Goal: Navigation & Orientation: Find specific page/section

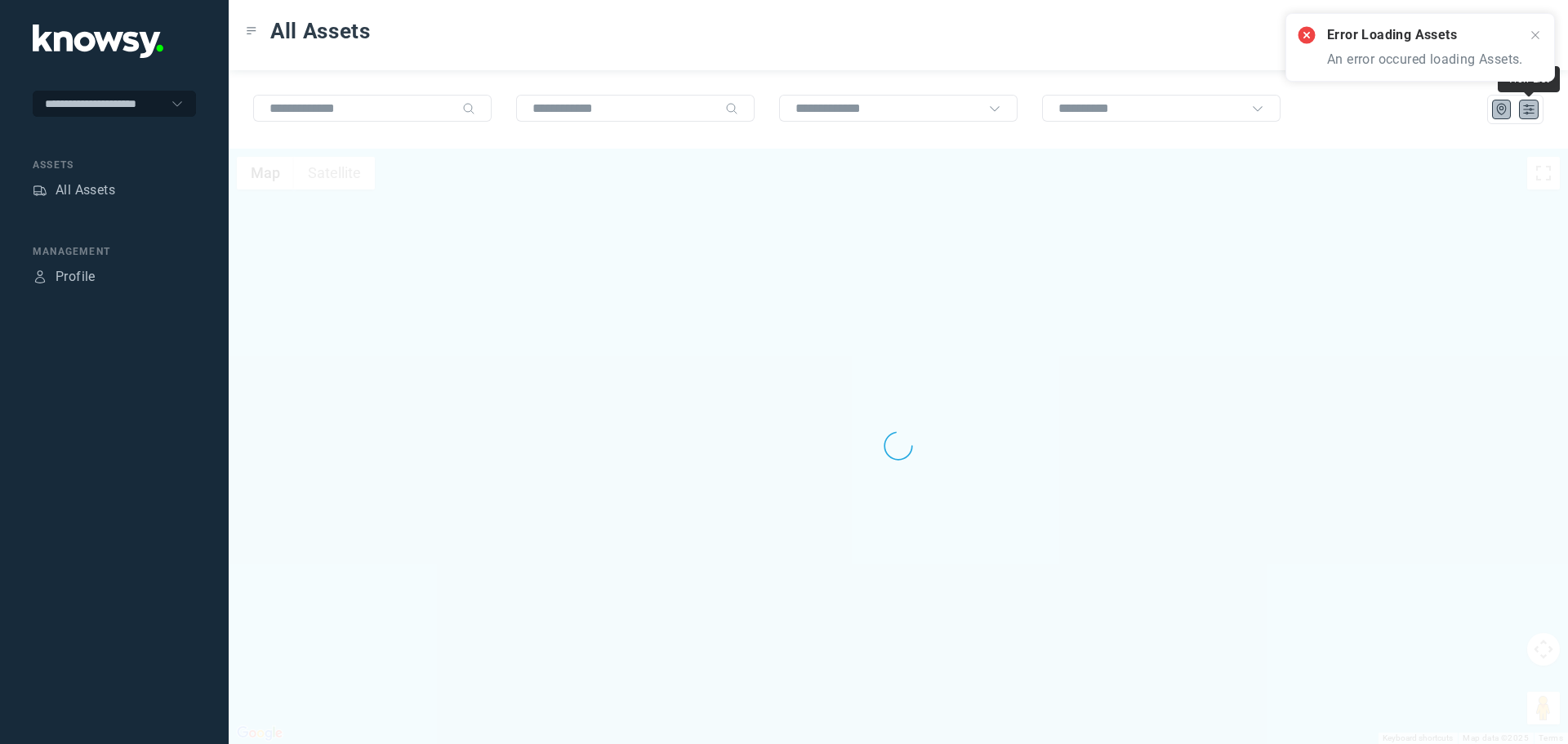
click at [1530, 113] on icon "List" at bounding box center [1529, 109] width 10 height 9
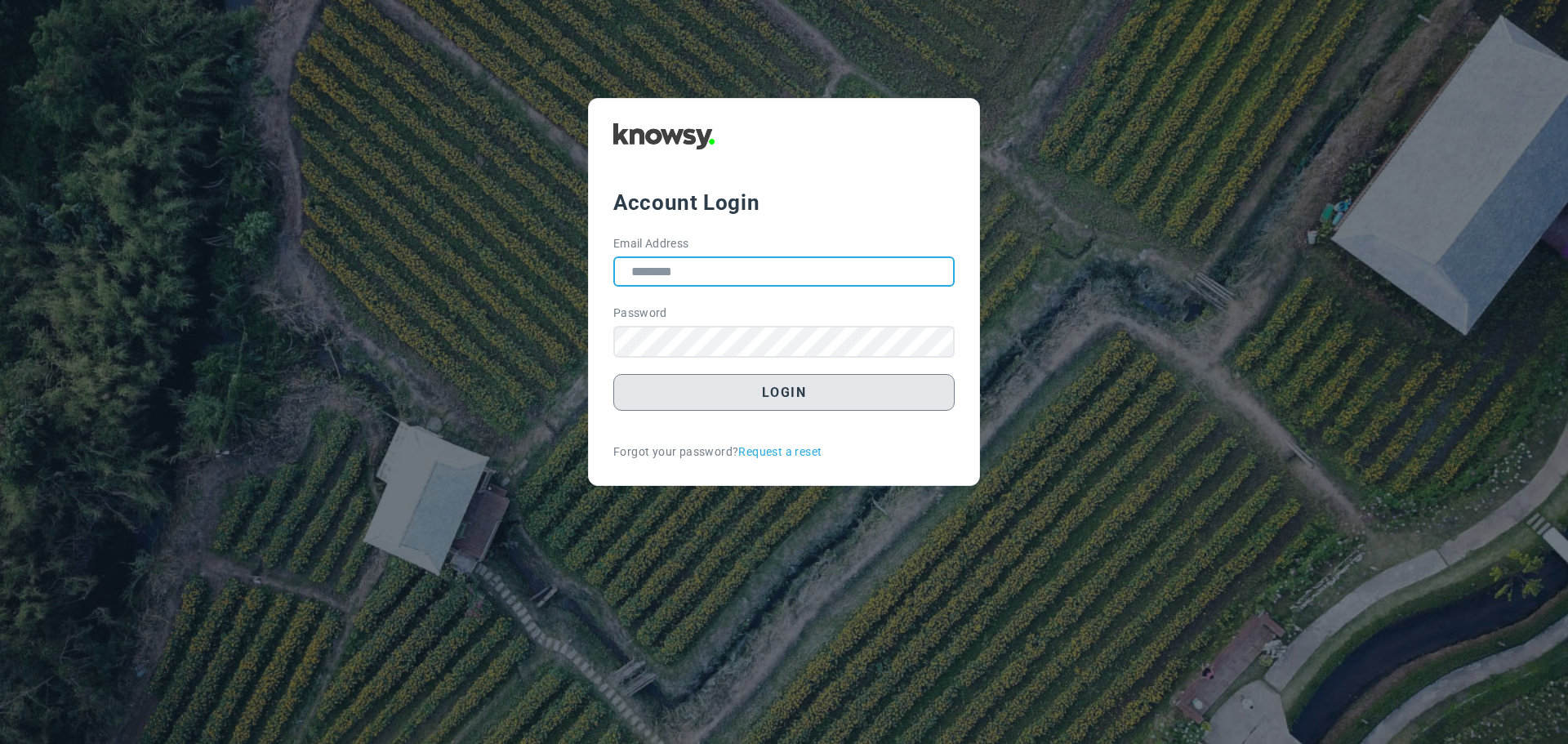
type input "**********"
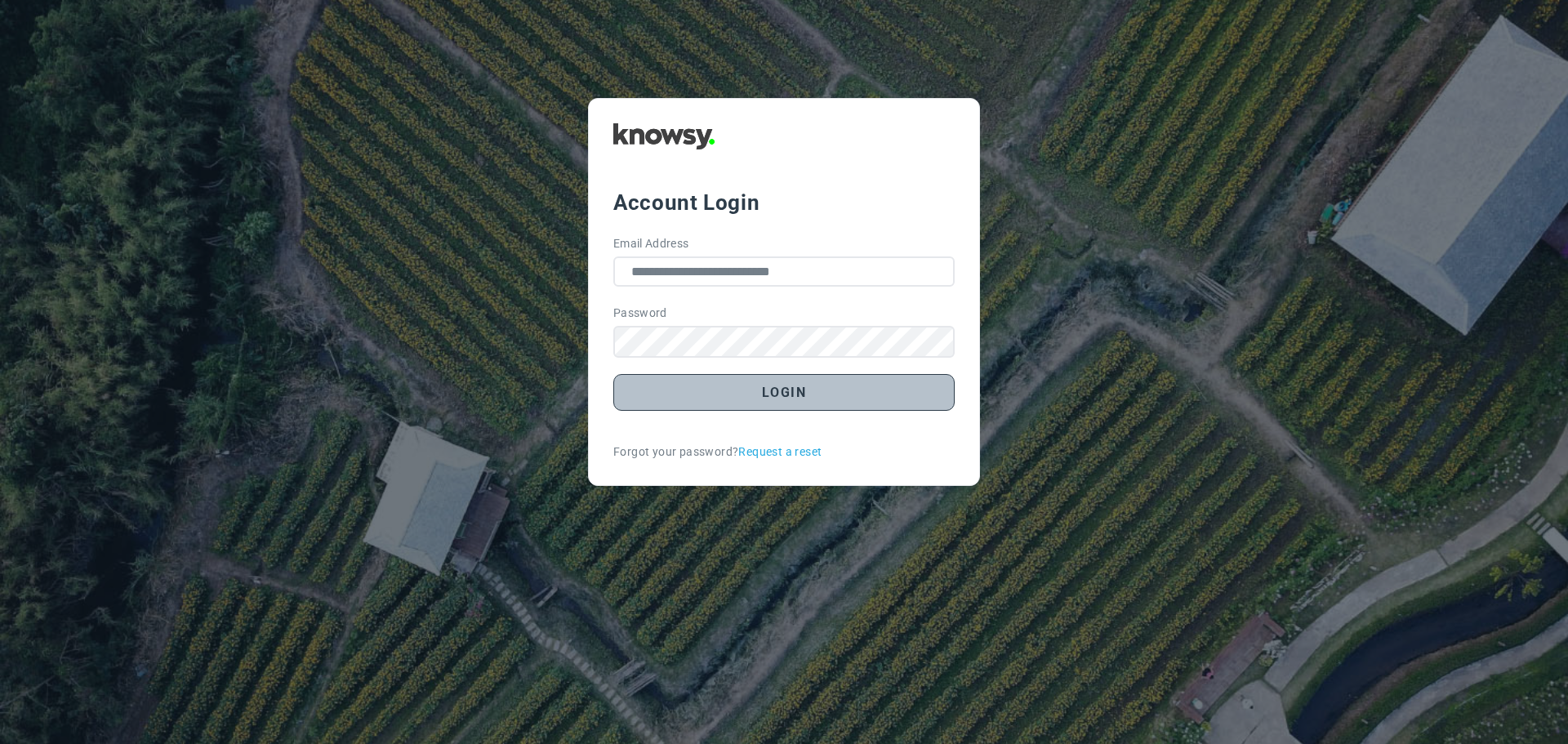
click at [778, 404] on button "Login" at bounding box center [784, 392] width 342 height 36
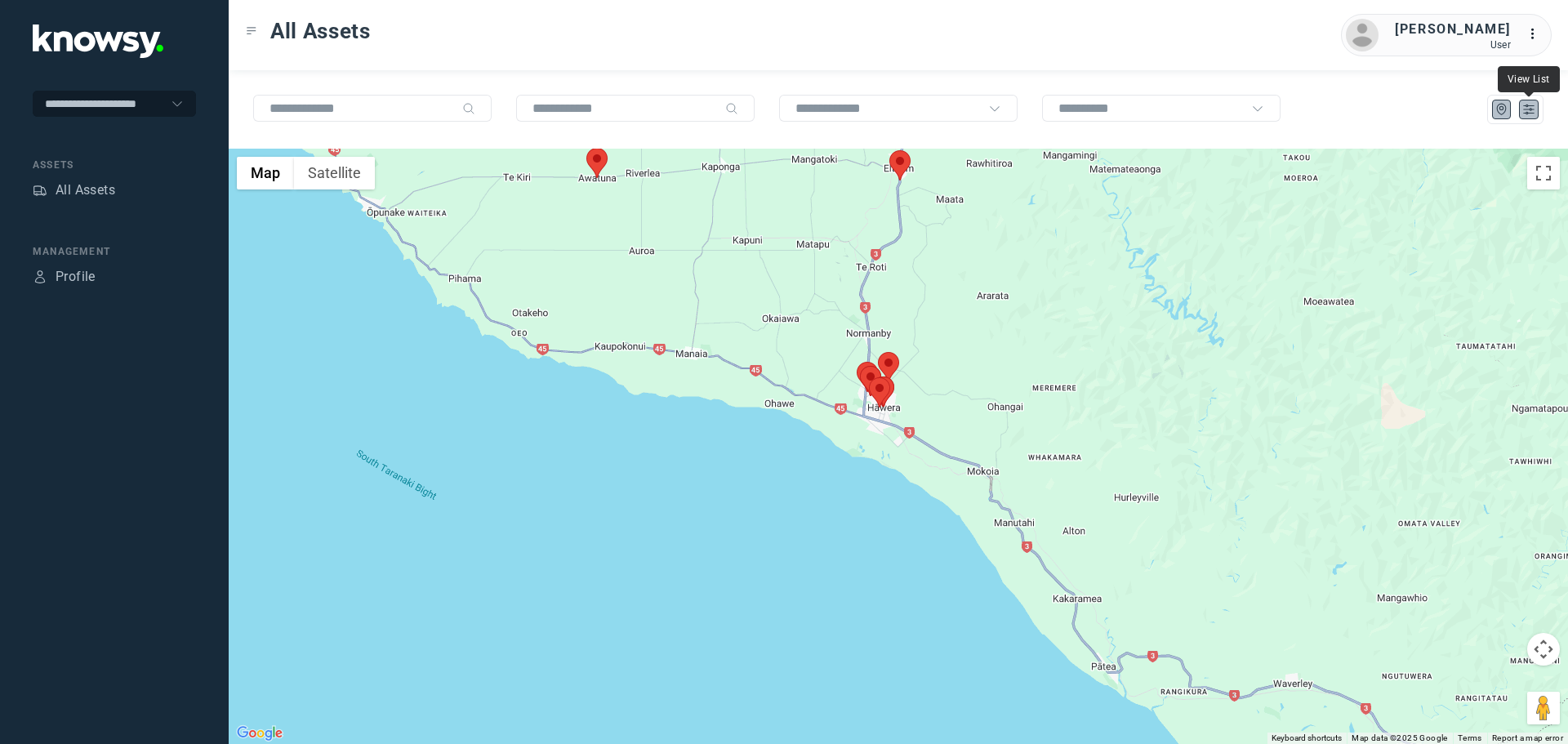
click at [1523, 111] on icon "List" at bounding box center [1528, 109] width 15 height 15
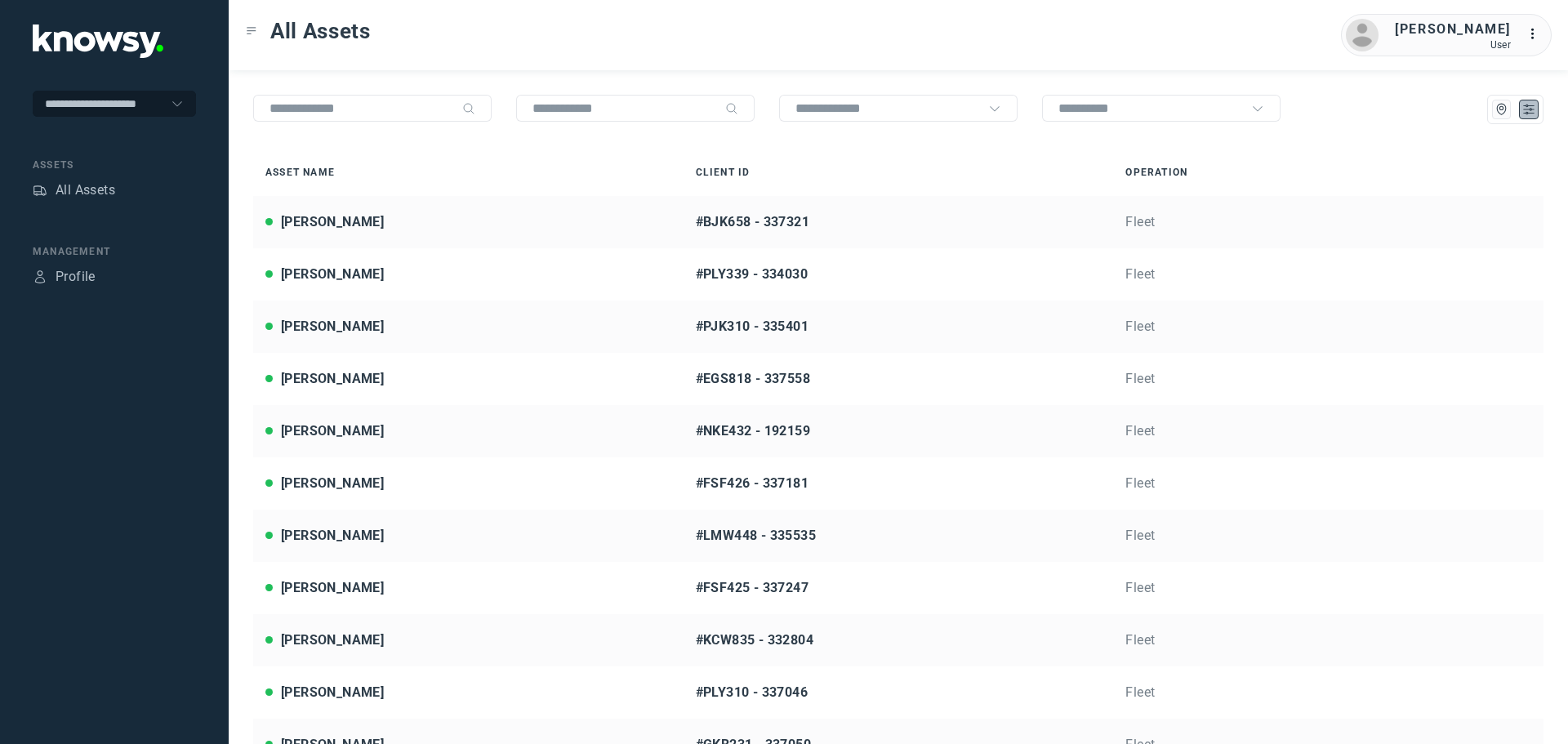
click at [560, 42] on div "All Assets [PERSON_NAME] User ..." at bounding box center [898, 35] width 1339 height 71
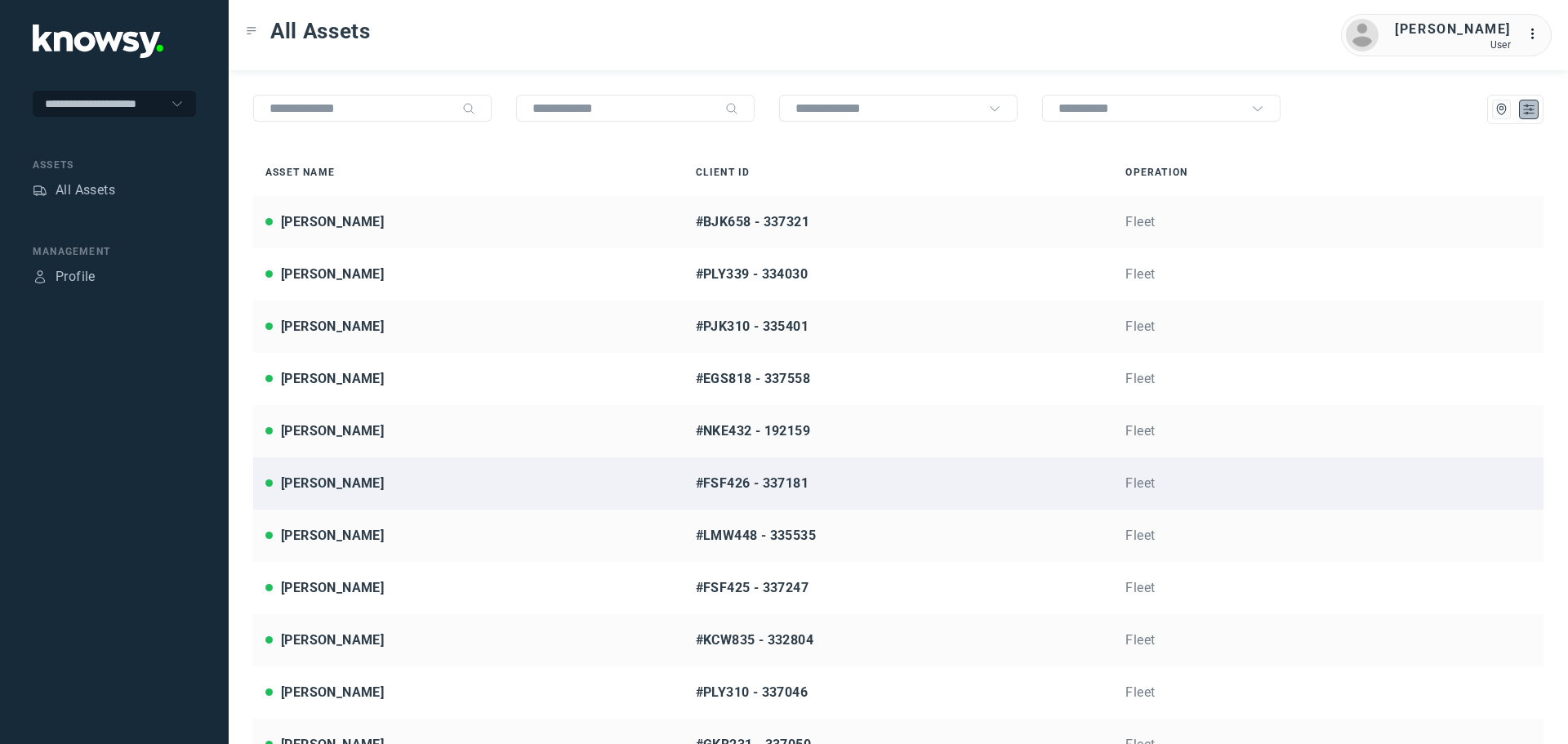
click at [357, 476] on div "[PERSON_NAME]" at bounding box center [467, 483] width 406 height 20
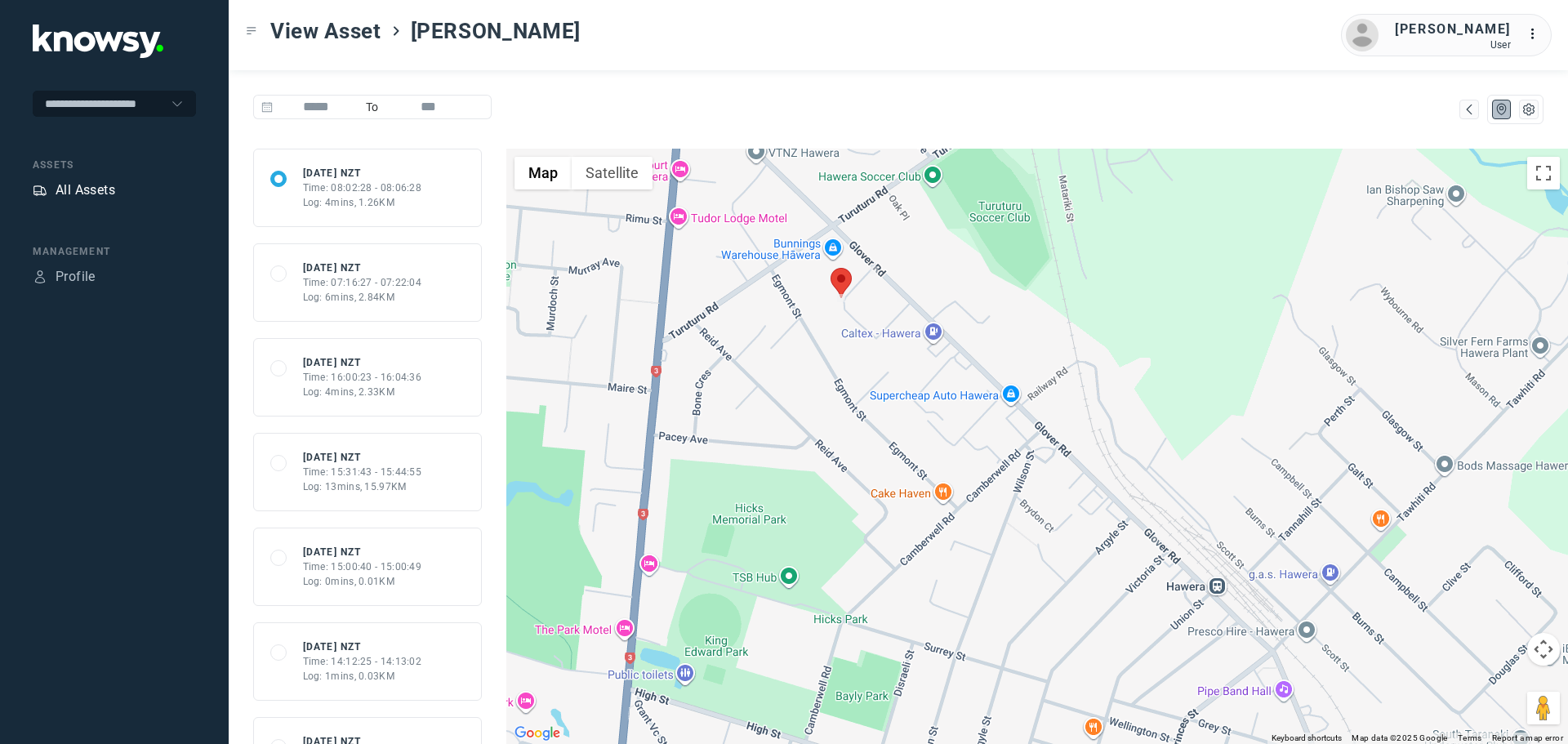
click at [107, 195] on div "All Assets" at bounding box center [85, 190] width 60 height 20
